Goal: Task Accomplishment & Management: Use online tool/utility

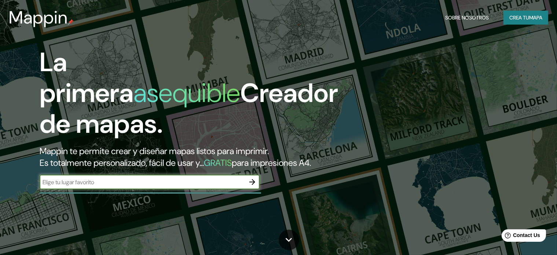
click at [110, 186] on input "text" at bounding box center [142, 182] width 205 height 8
click at [172, 186] on input "text" at bounding box center [142, 182] width 205 height 8
paste input "[GEOGRAPHIC_DATA] - Campus [GEOGRAPHIC_DATA], [GEOGRAPHIC_DATA], [GEOGRAPHIC_DA…"
type input "[GEOGRAPHIC_DATA] - Campus [GEOGRAPHIC_DATA], [GEOGRAPHIC_DATA], [GEOGRAPHIC_DA…"
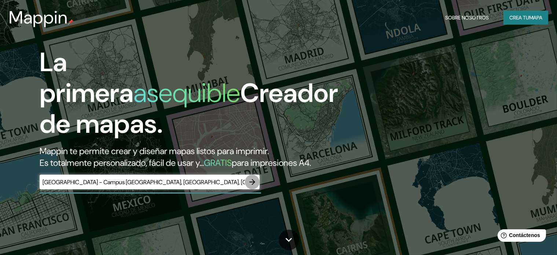
click at [253, 185] on icon "button" at bounding box center [252, 182] width 6 height 6
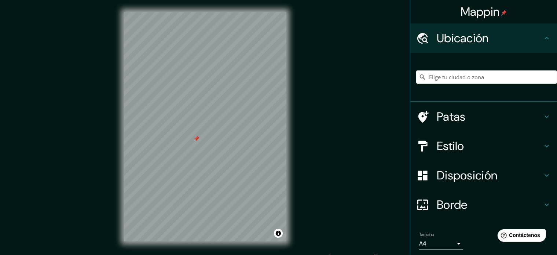
click at [198, 140] on div at bounding box center [197, 139] width 6 height 6
click at [194, 138] on div at bounding box center [197, 139] width 6 height 6
drag, startPoint x: 231, startPoint y: 136, endPoint x: 227, endPoint y: 135, distance: 4.1
click at [227, 135] on div at bounding box center [228, 133] width 6 height 6
drag, startPoint x: 224, startPoint y: 131, endPoint x: 199, endPoint y: 131, distance: 24.6
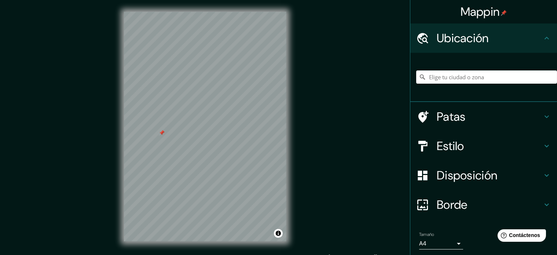
click at [165, 131] on div at bounding box center [162, 133] width 6 height 6
click at [490, 45] on div "Ubicación" at bounding box center [483, 37] width 147 height 29
click at [490, 45] on h4 "Ubicación" at bounding box center [490, 38] width 106 height 15
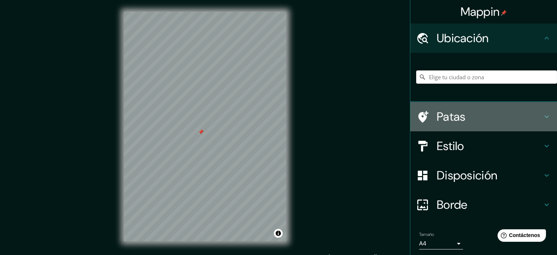
click at [487, 110] on h4 "Patas" at bounding box center [490, 116] width 106 height 15
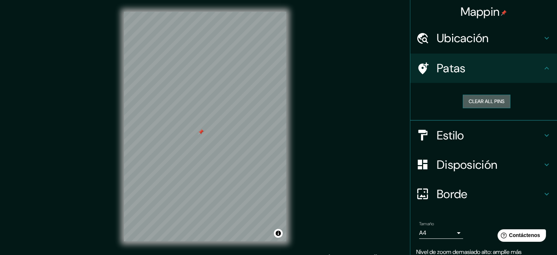
click at [477, 105] on button "Clear all pins" at bounding box center [487, 102] width 48 height 14
click at [427, 76] on div "Patas" at bounding box center [483, 68] width 147 height 29
click at [494, 133] on h4 "Estilo" at bounding box center [490, 135] width 106 height 15
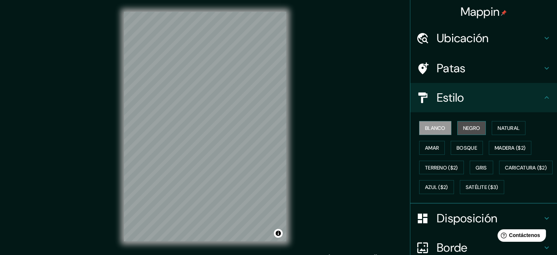
click at [464, 132] on button "Negro" at bounding box center [471, 128] width 29 height 14
click at [437, 132] on font "Blanco" at bounding box center [435, 128] width 21 height 10
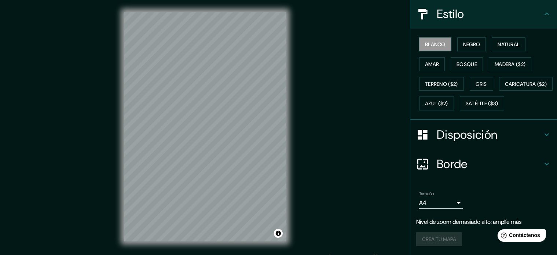
scroll to position [101, 0]
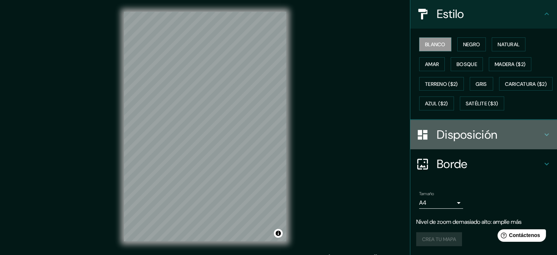
click at [452, 142] on font "Disposición" at bounding box center [467, 134] width 61 height 15
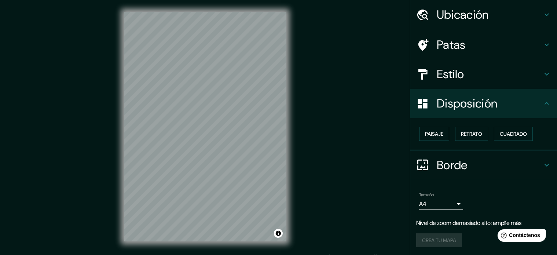
scroll to position [23, 0]
click at [446, 160] on font "Borde" at bounding box center [452, 164] width 31 height 15
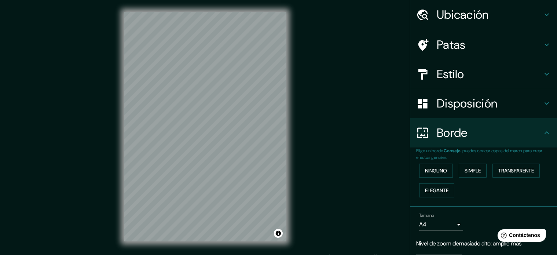
click at [445, 143] on div "Borde" at bounding box center [483, 132] width 147 height 29
click at [519, 171] on font "Transparente" at bounding box center [517, 170] width 36 height 7
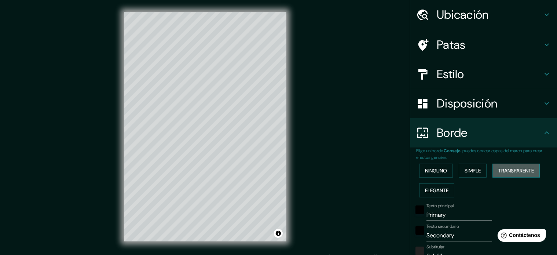
click at [519, 171] on font "Transparente" at bounding box center [517, 170] width 36 height 7
type input "213"
type input "35"
click at [471, 170] on font "Simple" at bounding box center [473, 170] width 16 height 7
click at [428, 174] on font "Ninguno" at bounding box center [436, 171] width 22 height 10
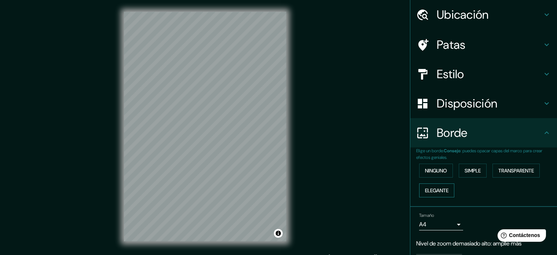
click at [435, 193] on font "Elegante" at bounding box center [436, 190] width 23 height 7
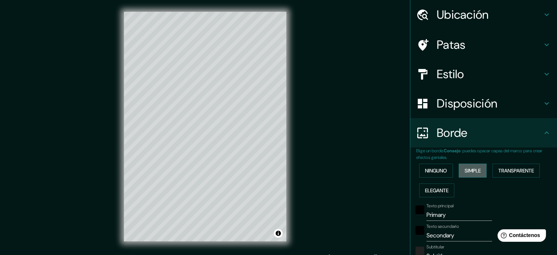
click at [470, 167] on font "Simple" at bounding box center [473, 171] width 16 height 10
click at [437, 176] on button "Ninguno" at bounding box center [436, 171] width 34 height 14
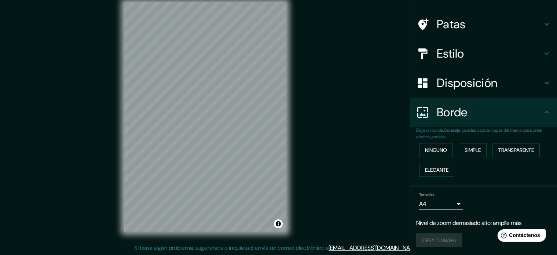
scroll to position [0, 0]
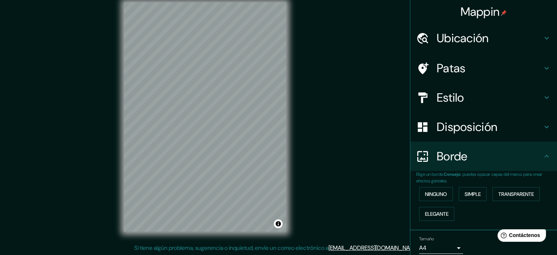
click at [445, 39] on font "Ubicación" at bounding box center [463, 37] width 52 height 15
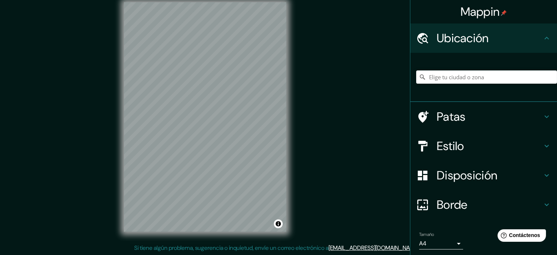
click at [467, 116] on h4 "Patas" at bounding box center [490, 116] width 106 height 15
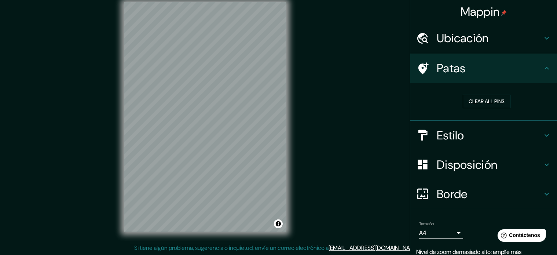
click at [497, 132] on h4 "Estilo" at bounding box center [490, 135] width 106 height 15
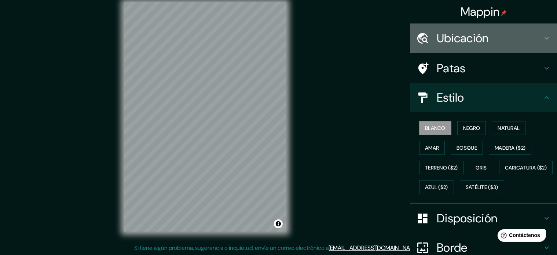
click at [449, 39] on font "Ubicación" at bounding box center [463, 37] width 52 height 15
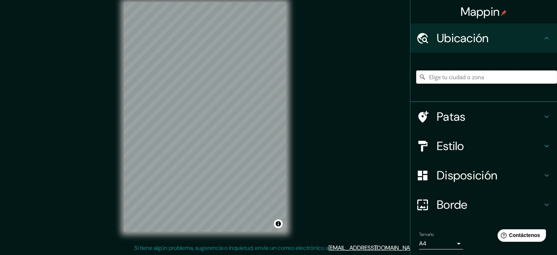
click at [462, 73] on input "Elige tu ciudad o zona" at bounding box center [486, 76] width 141 height 13
paste input "[GEOGRAPHIC_DATA] - Campus [GEOGRAPHIC_DATA], [GEOGRAPHIC_DATA], [GEOGRAPHIC_DA…"
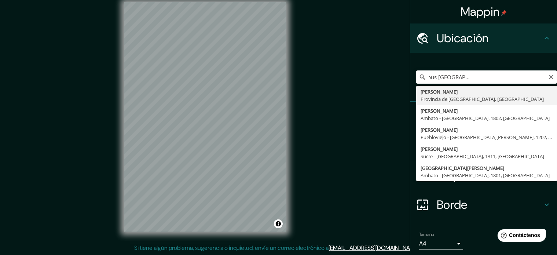
type input "[PERSON_NAME], [GEOGRAPHIC_DATA], [GEOGRAPHIC_DATA]"
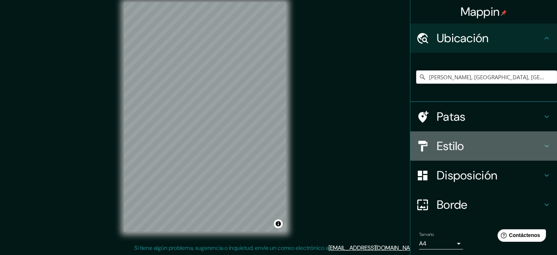
click at [461, 146] on h4 "Estilo" at bounding box center [490, 146] width 106 height 15
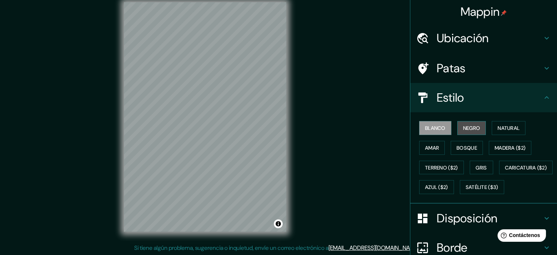
click at [463, 129] on font "Negro" at bounding box center [471, 128] width 17 height 7
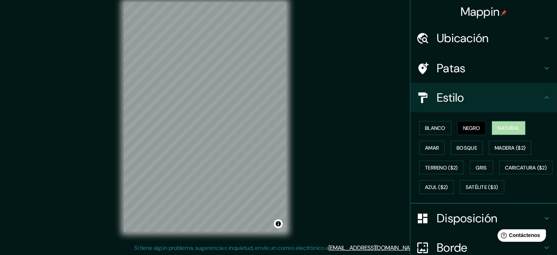
click at [498, 130] on font "Natural" at bounding box center [509, 128] width 22 height 7
click at [429, 149] on font "Amar" at bounding box center [432, 148] width 14 height 7
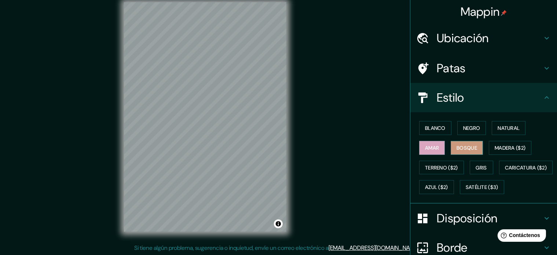
click at [451, 146] on button "Bosque" at bounding box center [467, 148] width 32 height 14
click at [500, 147] on font "Madera ($2)" at bounding box center [510, 148] width 31 height 7
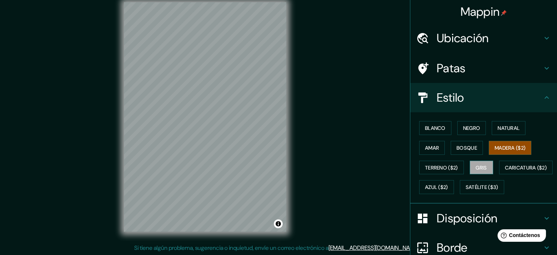
click at [476, 166] on font "Gris" at bounding box center [481, 167] width 11 height 7
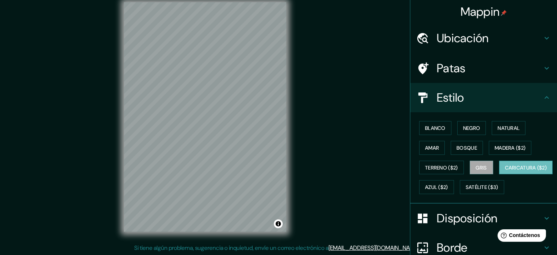
click at [505, 171] on font "Caricatura ($2)" at bounding box center [526, 167] width 42 height 7
click at [440, 130] on font "Blanco" at bounding box center [435, 128] width 21 height 7
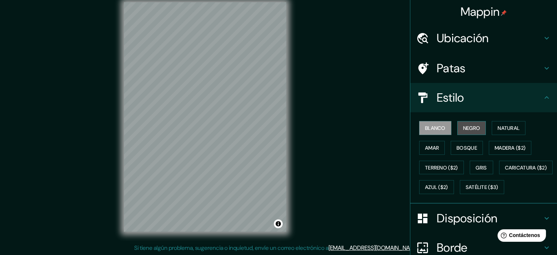
click at [465, 127] on font "Negro" at bounding box center [471, 128] width 17 height 7
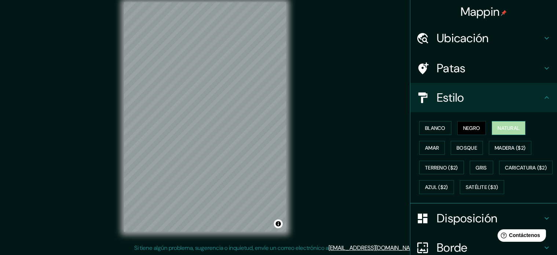
click at [499, 127] on font "Natural" at bounding box center [509, 128] width 22 height 7
click at [457, 147] on font "Bosque" at bounding box center [467, 148] width 21 height 7
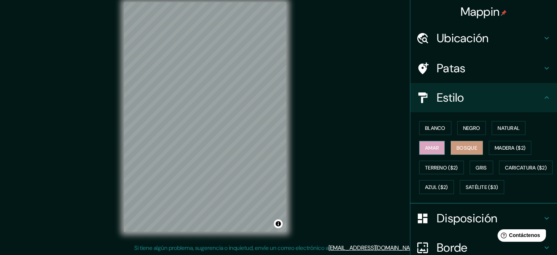
click at [428, 146] on font "Amar" at bounding box center [432, 148] width 14 height 7
click at [451, 144] on button "Bosque" at bounding box center [467, 148] width 32 height 14
click at [438, 137] on div "Blanco Negro Natural Amar Bosque Madera ($2) Terreno ($2) Gris Caricatura ($2) …" at bounding box center [486, 157] width 141 height 79
click at [437, 129] on font "Blanco" at bounding box center [435, 128] width 21 height 7
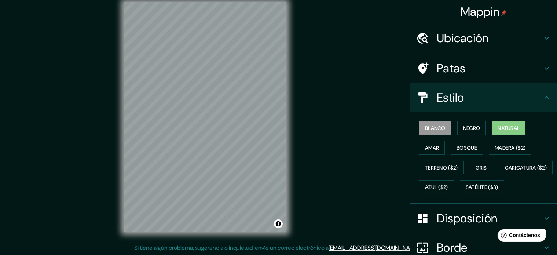
click at [499, 123] on button "Natural" at bounding box center [509, 128] width 34 height 14
click at [434, 133] on button "Blanco" at bounding box center [435, 128] width 32 height 14
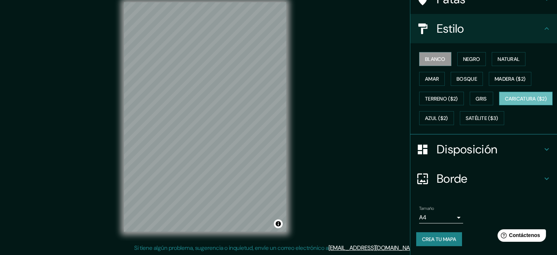
scroll to position [87, 0]
click at [472, 153] on font "Disposición" at bounding box center [467, 149] width 61 height 15
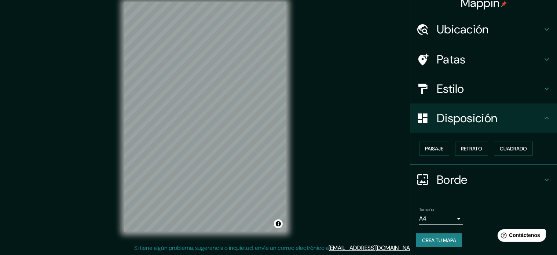
scroll to position [9, 0]
click at [425, 152] on font "Paisaje" at bounding box center [434, 149] width 18 height 10
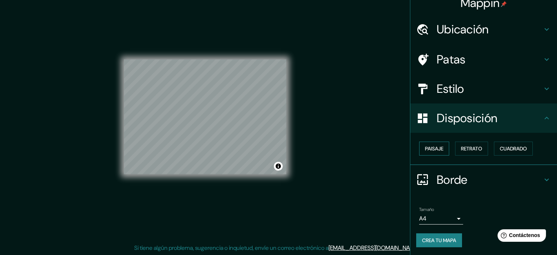
click at [425, 152] on font "Paisaje" at bounding box center [434, 149] width 18 height 10
click at [461, 148] on font "Retrato" at bounding box center [471, 148] width 21 height 7
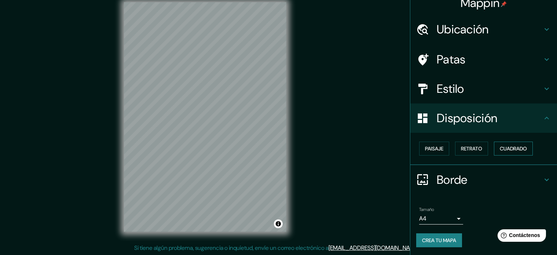
click at [500, 150] on font "Cuadrado" at bounding box center [513, 148] width 27 height 7
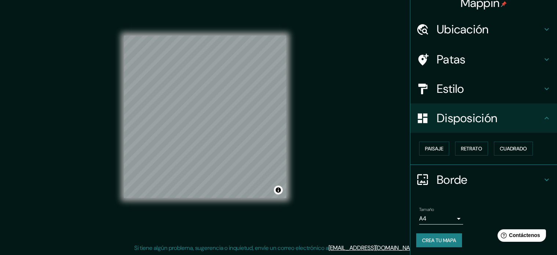
click at [449, 150] on div "Paisaje Retrato Cuadrado" at bounding box center [486, 149] width 141 height 20
click at [461, 149] on font "Retrato" at bounding box center [471, 148] width 21 height 7
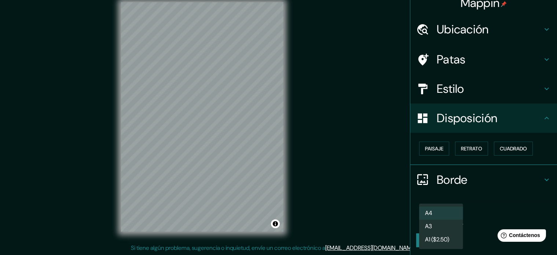
click at [455, 218] on body "Mappin Ubicación [PERSON_NAME], [GEOGRAPHIC_DATA], [GEOGRAPHIC_DATA] Patas Esti…" at bounding box center [278, 117] width 557 height 255
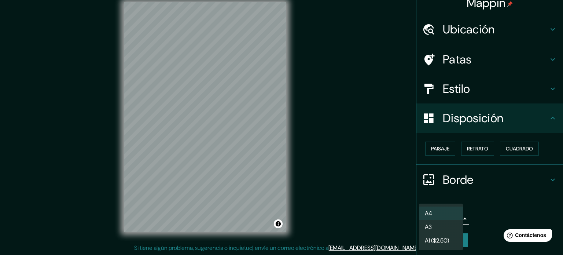
click at [456, 225] on li "A3" at bounding box center [441, 227] width 44 height 14
type input "a4"
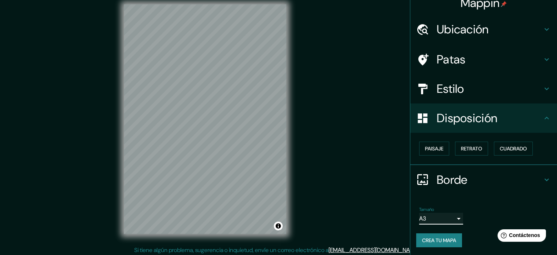
scroll to position [10, 0]
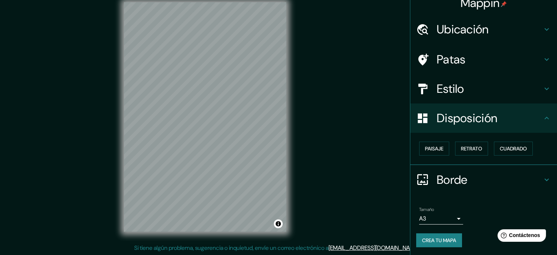
click at [337, 143] on div "Mappin Ubicación [PERSON_NAME], [GEOGRAPHIC_DATA], [GEOGRAPHIC_DATA] Patas Esti…" at bounding box center [278, 122] width 557 height 265
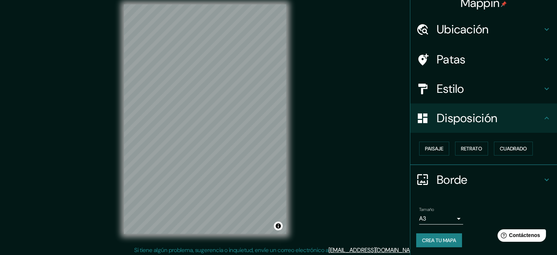
scroll to position [0, 0]
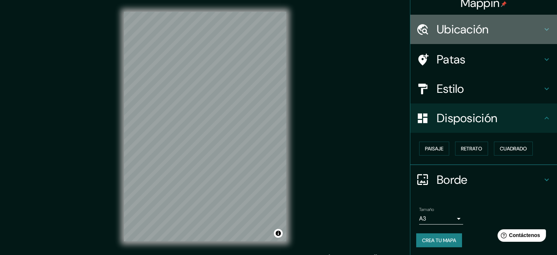
click at [476, 32] on font "Ubicación" at bounding box center [463, 29] width 52 height 15
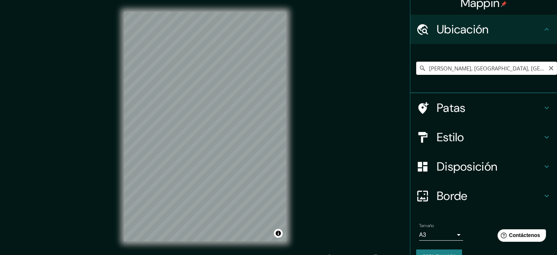
click at [470, 66] on input "[PERSON_NAME], [GEOGRAPHIC_DATA], [GEOGRAPHIC_DATA]" at bounding box center [486, 68] width 141 height 13
click at [446, 69] on input "[PERSON_NAME], [GEOGRAPHIC_DATA], [GEOGRAPHIC_DATA]" at bounding box center [486, 68] width 141 height 13
drag, startPoint x: 511, startPoint y: 69, endPoint x: 547, endPoint y: 78, distance: 37.1
click at [547, 78] on div "[PERSON_NAME], [GEOGRAPHIC_DATA], [GEOGRAPHIC_DATA]" at bounding box center [486, 68] width 141 height 37
click at [534, 72] on input "[PERSON_NAME], [GEOGRAPHIC_DATA], [GEOGRAPHIC_DATA]" at bounding box center [486, 68] width 141 height 13
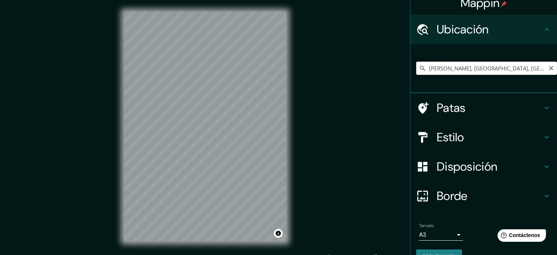
click at [496, 66] on input "[PERSON_NAME], [GEOGRAPHIC_DATA], [GEOGRAPHIC_DATA]" at bounding box center [486, 68] width 141 height 13
drag, startPoint x: 540, startPoint y: 69, endPoint x: 447, endPoint y: 71, distance: 93.2
click at [447, 71] on input "[PERSON_NAME], [GEOGRAPHIC_DATA], [GEOGRAPHIC_DATA]" at bounding box center [486, 68] width 141 height 13
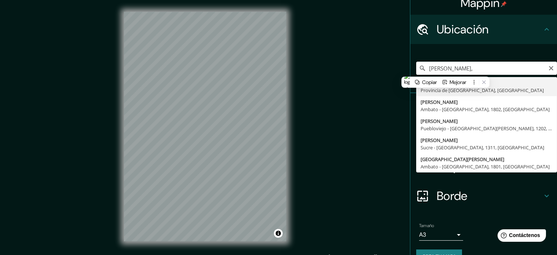
type input "[PERSON_NAME], [GEOGRAPHIC_DATA], [GEOGRAPHIC_DATA]"
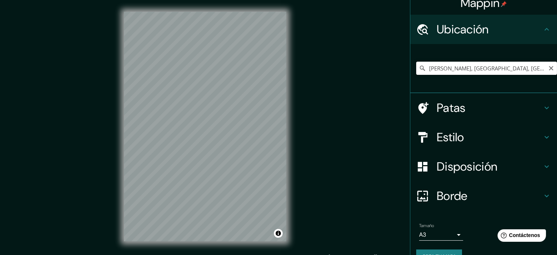
click at [455, 69] on input "[PERSON_NAME], [GEOGRAPHIC_DATA], [GEOGRAPHIC_DATA]" at bounding box center [486, 68] width 141 height 13
click at [462, 70] on input "[PERSON_NAME], [GEOGRAPHIC_DATA], [GEOGRAPHIC_DATA]" at bounding box center [486, 68] width 141 height 13
click at [509, 67] on input "[PERSON_NAME], [GEOGRAPHIC_DATA], [GEOGRAPHIC_DATA]" at bounding box center [486, 68] width 141 height 13
